Goal: Task Accomplishment & Management: Manage account settings

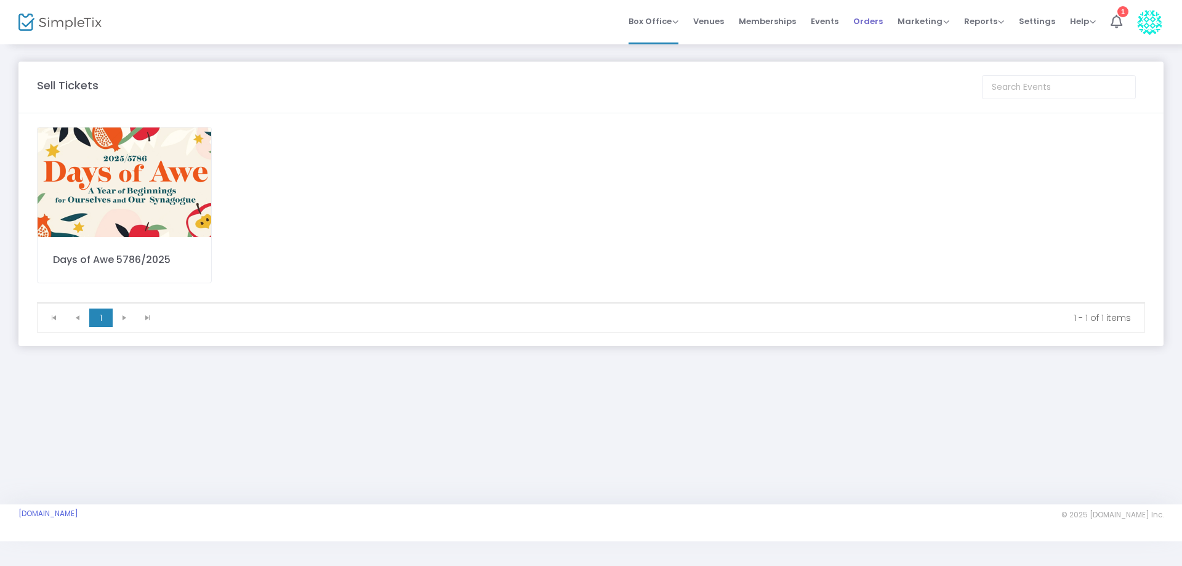
click at [863, 17] on span "Orders" at bounding box center [869, 21] width 30 height 31
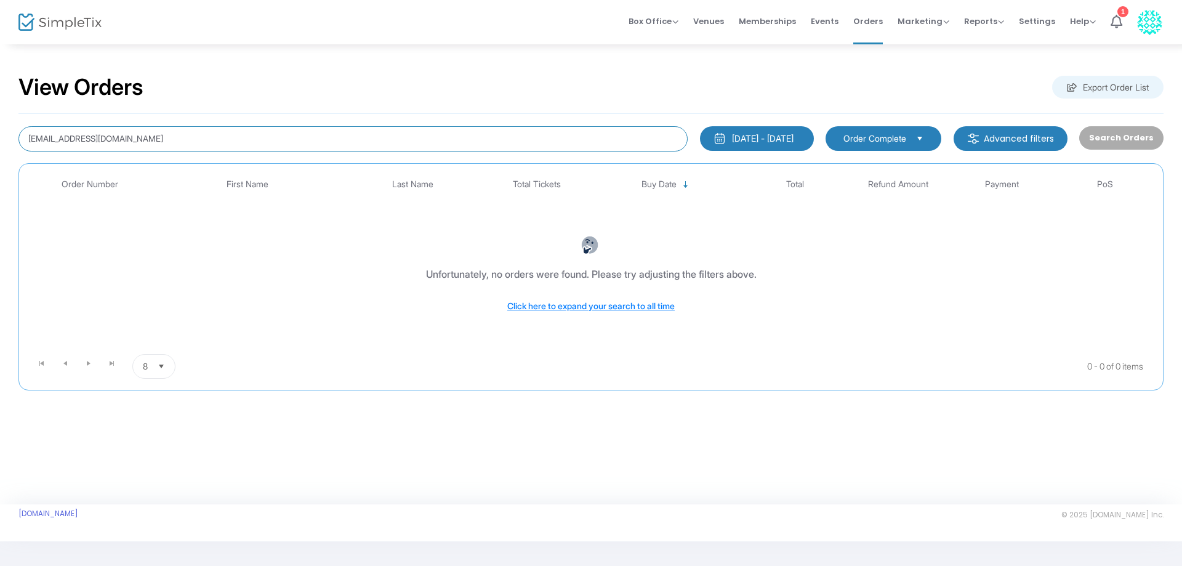
click at [117, 143] on input "gldsk84@gmail.com" at bounding box center [352, 138] width 669 height 25
type input "g"
type input "allen"
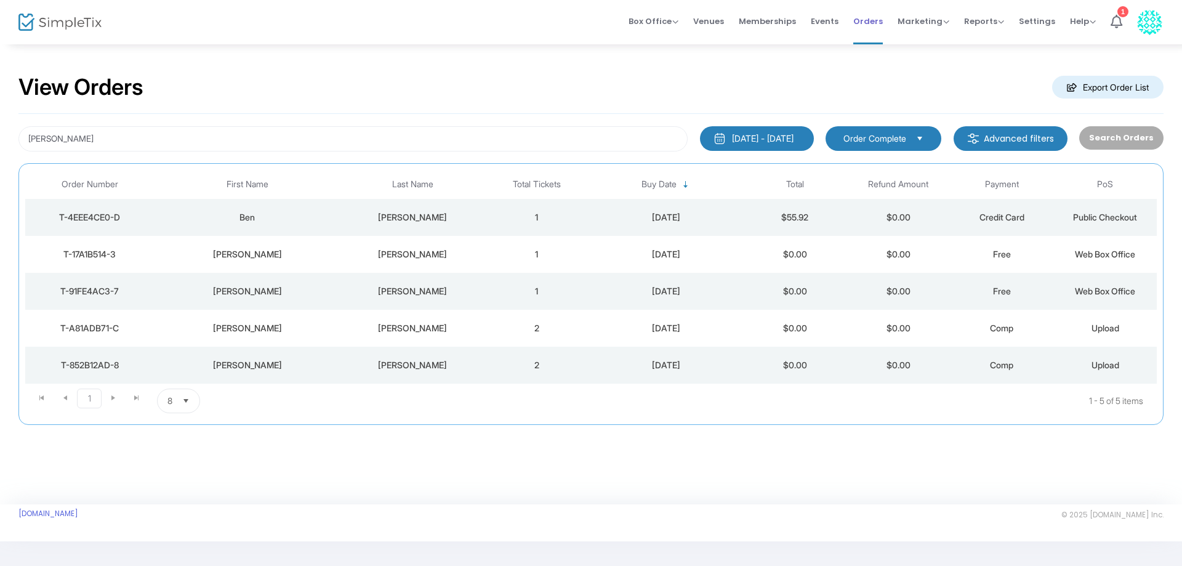
click at [873, 23] on span "Orders" at bounding box center [869, 21] width 30 height 31
click at [252, 328] on div "Scott" at bounding box center [248, 328] width 180 height 12
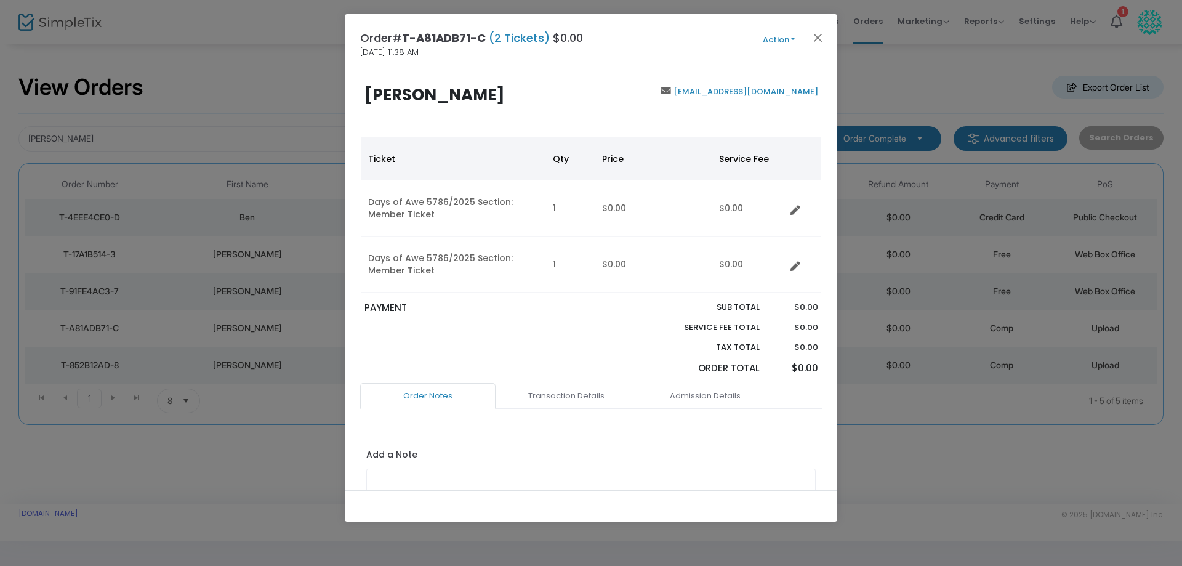
click at [793, 39] on button "Action" at bounding box center [779, 40] width 74 height 14
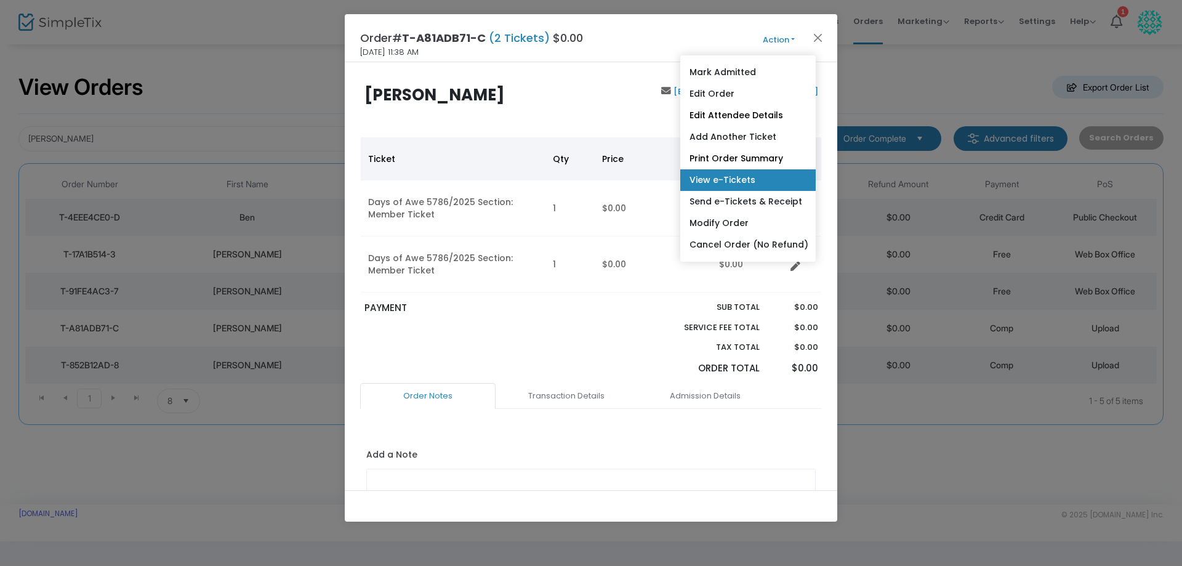
click at [749, 183] on link "View e-Tickets" at bounding box center [747, 180] width 135 height 22
